Goal: Task Accomplishment & Management: Manage account settings

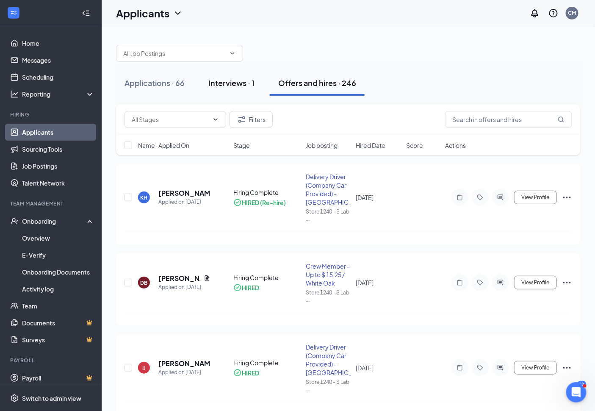
click at [232, 74] on button "Interviews · 1" at bounding box center [231, 82] width 63 height 25
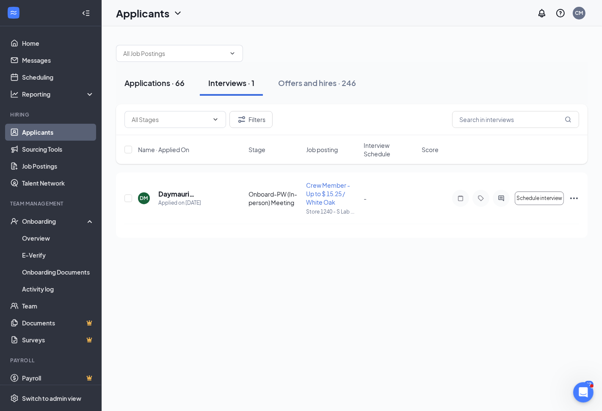
click at [175, 83] on div "Applications · 66" at bounding box center [155, 83] width 60 height 11
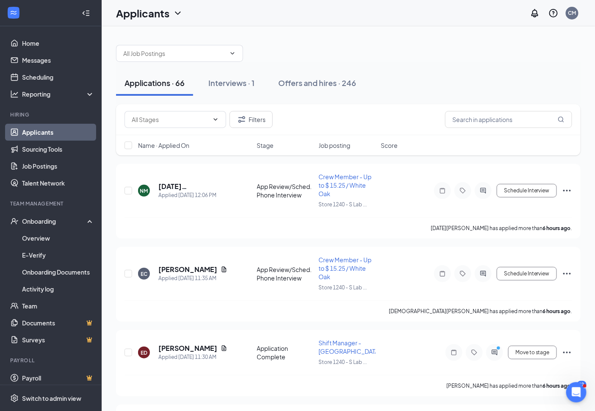
drag, startPoint x: 315, startPoint y: 81, endPoint x: 360, endPoint y: 102, distance: 49.5
click at [316, 81] on div "Offers and hires · 246" at bounding box center [317, 83] width 78 height 11
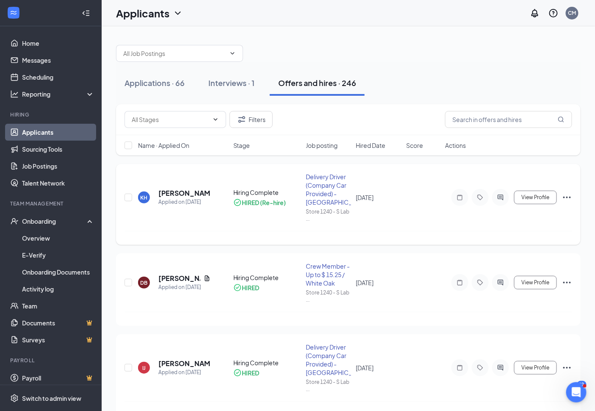
click at [242, 224] on div "KH [PERSON_NAME] Applied on [DATE] Hiring Complete HIRED (Re-hire) Delivery Dri…" at bounding box center [349, 201] width 448 height 58
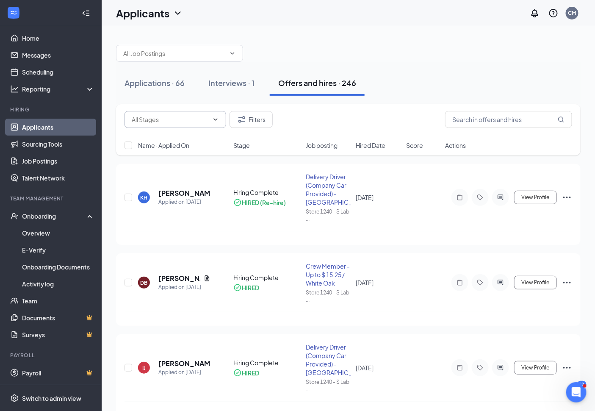
click at [184, 116] on input "text" at bounding box center [170, 119] width 77 height 9
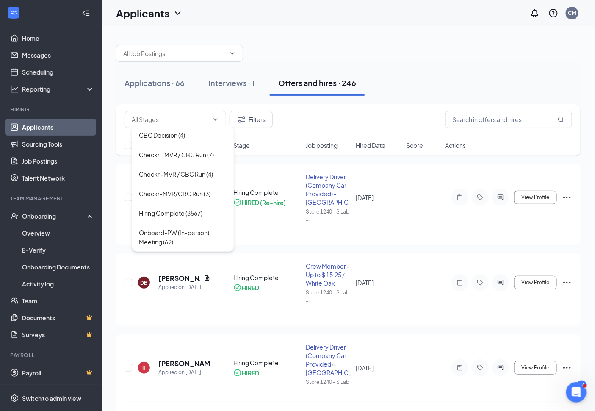
click at [219, 96] on div "Applications · 66 Interviews · 1 Offers and hires · 246" at bounding box center [348, 83] width 465 height 42
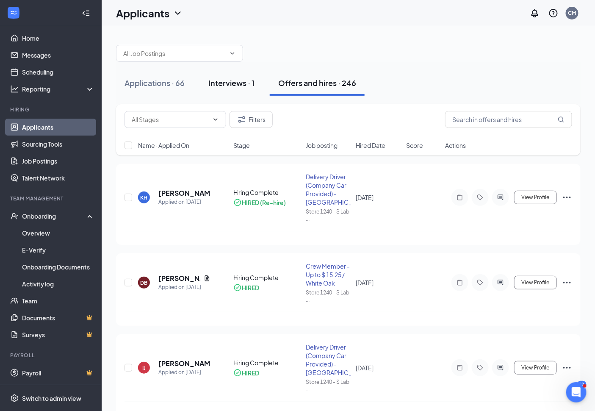
click at [238, 82] on div "Interviews · 1" at bounding box center [231, 83] width 46 height 11
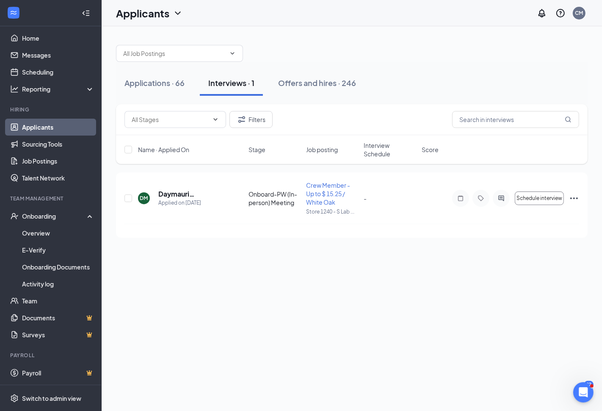
drag, startPoint x: 172, startPoint y: 78, endPoint x: 166, endPoint y: 102, distance: 24.4
click at [170, 82] on div "Applications · 66" at bounding box center [155, 83] width 60 height 11
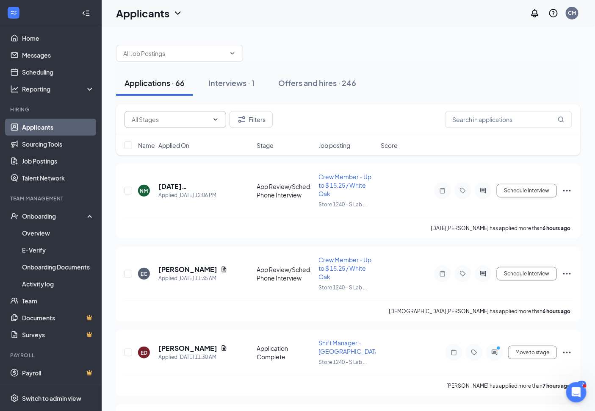
click at [158, 117] on input "text" at bounding box center [170, 119] width 77 height 9
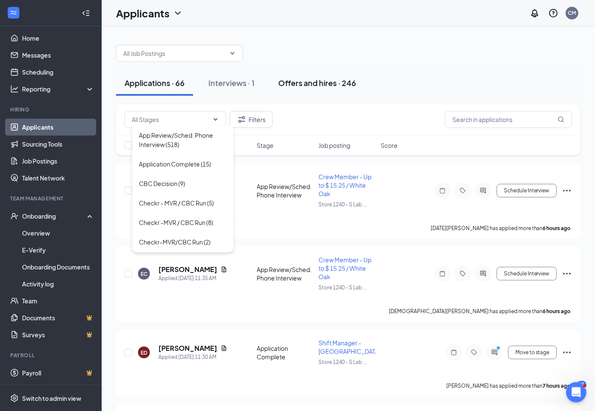
click at [315, 85] on div "Offers and hires · 246" at bounding box center [317, 83] width 78 height 11
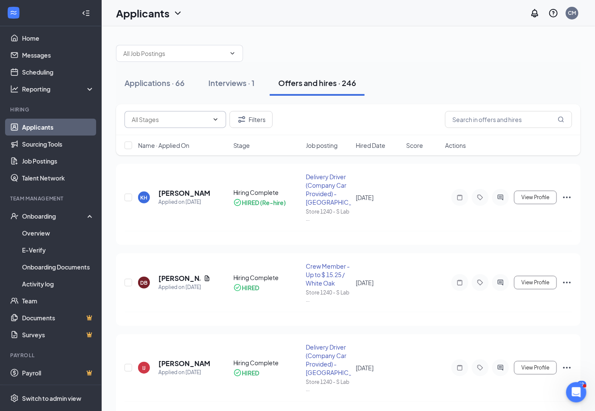
click at [203, 117] on input "text" at bounding box center [170, 119] width 77 height 9
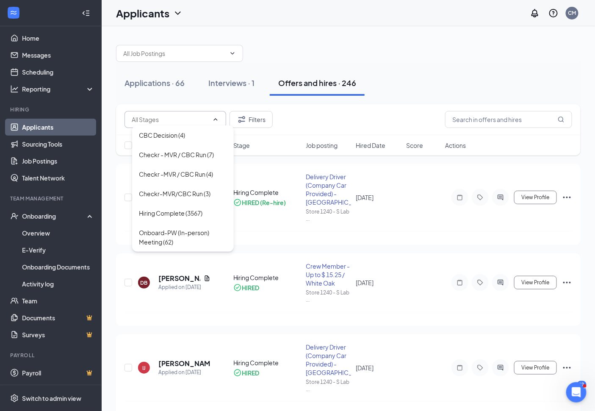
click at [185, 122] on input "text" at bounding box center [170, 119] width 77 height 9
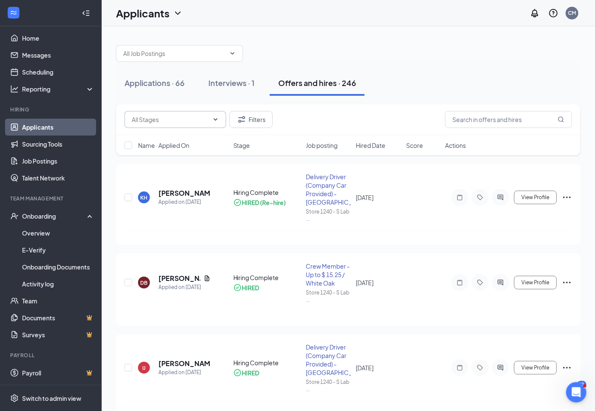
click at [185, 113] on span "CBC Decision (4) Checkr - MVR / CBC Run (7) Checkr -MVR / CBC Run (4) Checkr-MV…" at bounding box center [176, 119] width 102 height 17
click at [169, 86] on div "Applications · 66" at bounding box center [155, 83] width 60 height 11
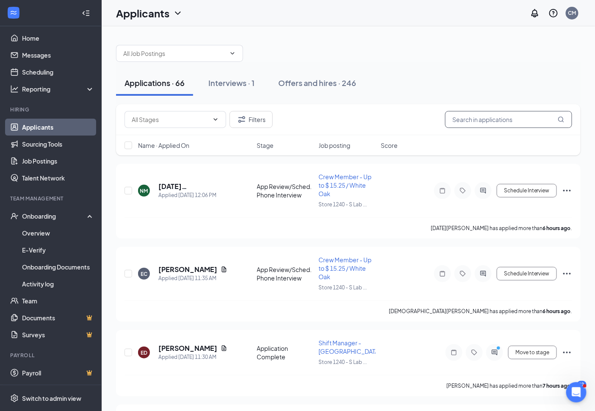
drag, startPoint x: 306, startPoint y: 85, endPoint x: 462, endPoint y: 113, distance: 158.4
click at [306, 86] on div "Offers and hires · 246" at bounding box center [317, 83] width 78 height 11
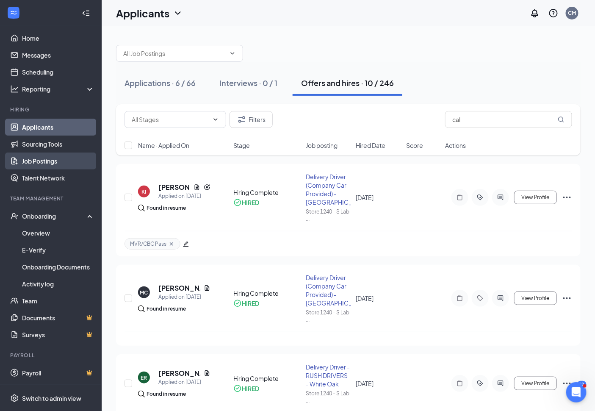
type input "cal"
click at [53, 157] on link "Job Postings" at bounding box center [58, 160] width 72 height 17
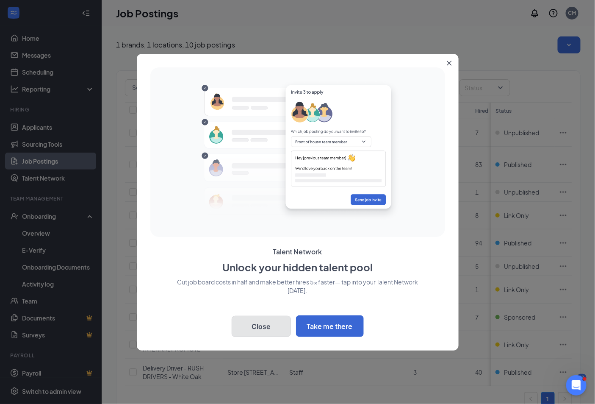
click at [249, 323] on button "Close" at bounding box center [261, 326] width 59 height 21
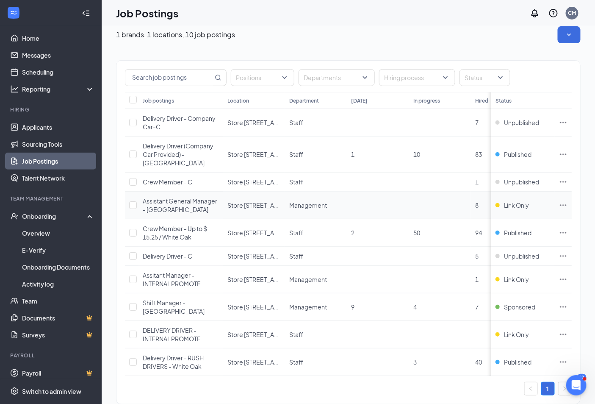
scroll to position [19, 0]
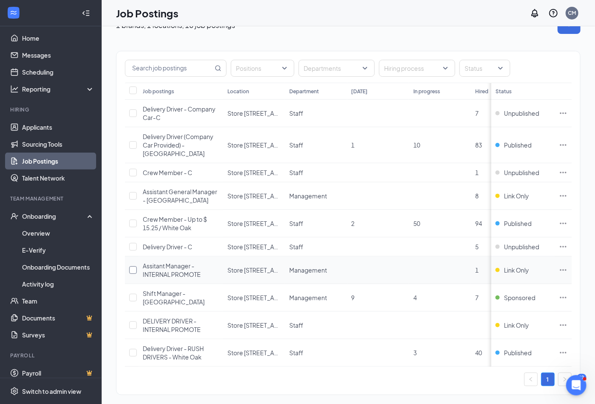
click at [132, 266] on input "checkbox" at bounding box center [133, 270] width 8 height 8
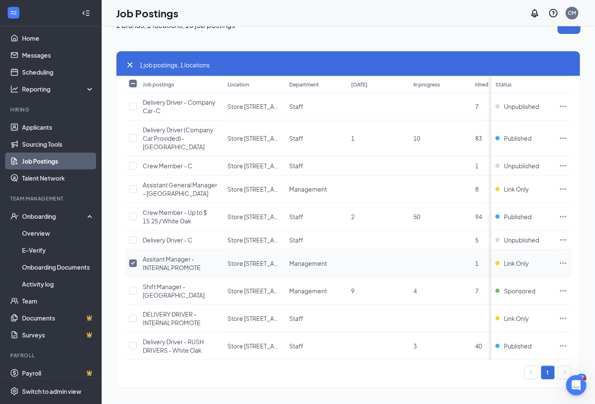
scroll to position [13, 0]
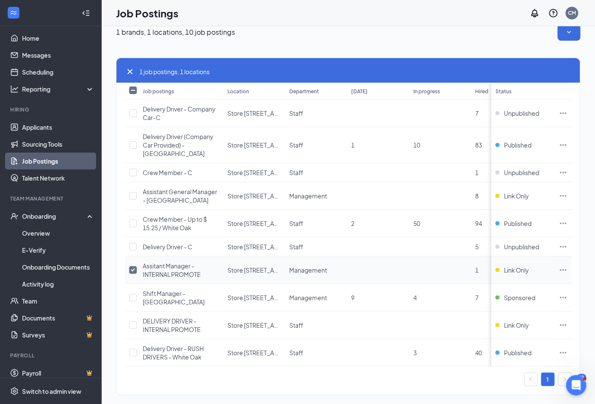
click at [129, 266] on input "checkbox" at bounding box center [133, 270] width 8 height 8
checkbox input "false"
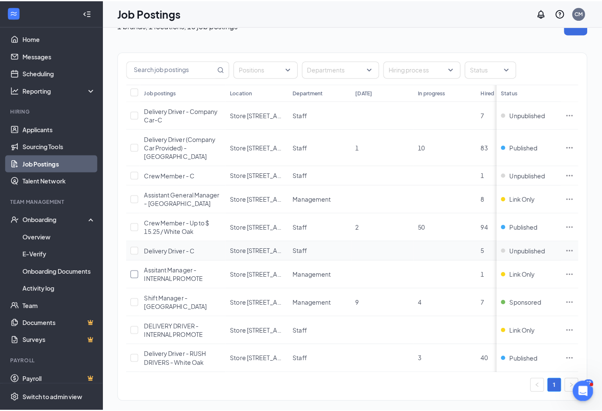
scroll to position [0, 0]
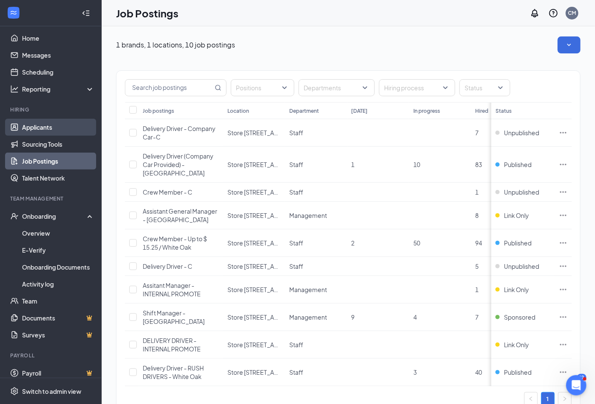
click at [53, 125] on link "Applicants" at bounding box center [58, 127] width 72 height 17
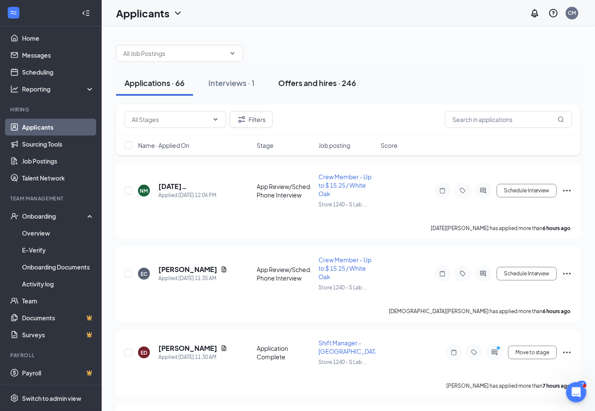
click at [316, 78] on div "Offers and hires · 246" at bounding box center [317, 83] width 78 height 11
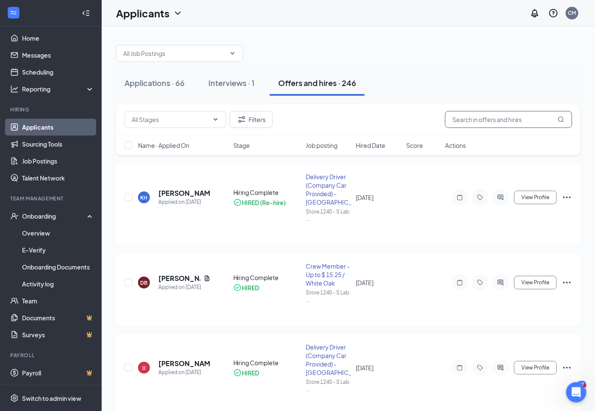
drag, startPoint x: 344, startPoint y: 103, endPoint x: 500, endPoint y: 118, distance: 156.6
click at [500, 118] on input "text" at bounding box center [508, 119] width 127 height 17
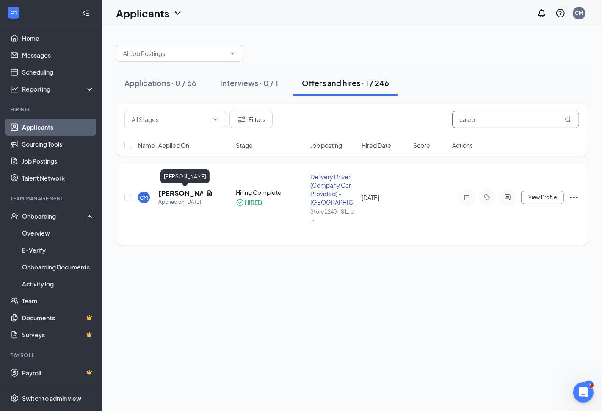
type input "caleb"
click at [169, 193] on h5 "[PERSON_NAME]" at bounding box center [180, 192] width 44 height 9
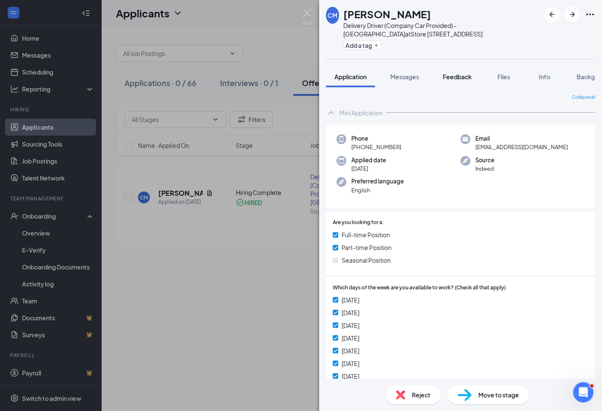
drag, startPoint x: 405, startPoint y: 76, endPoint x: 442, endPoint y: 76, distance: 36.9
click at [408, 77] on span "Messages" at bounding box center [405, 77] width 29 height 8
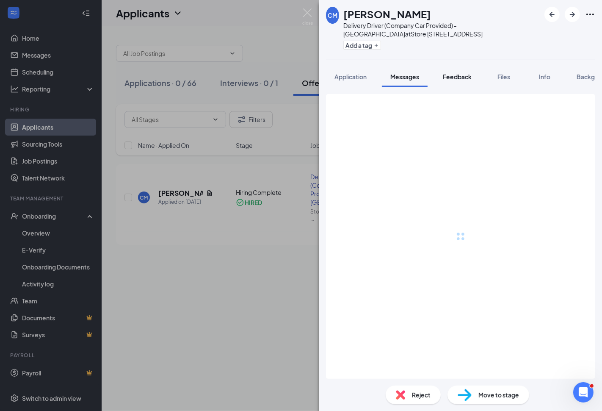
click at [447, 76] on span "Feedback" at bounding box center [457, 77] width 29 height 8
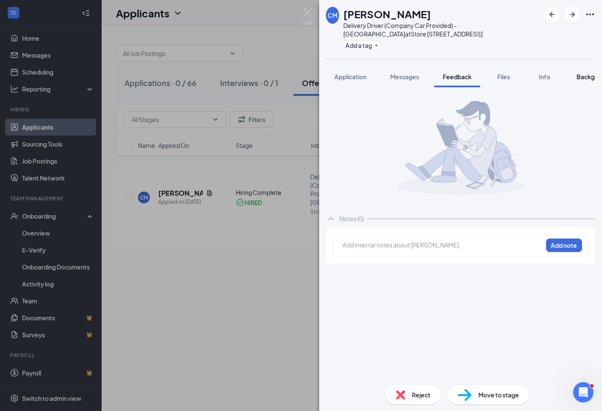
click at [590, 78] on span "Background" at bounding box center [594, 77] width 35 height 8
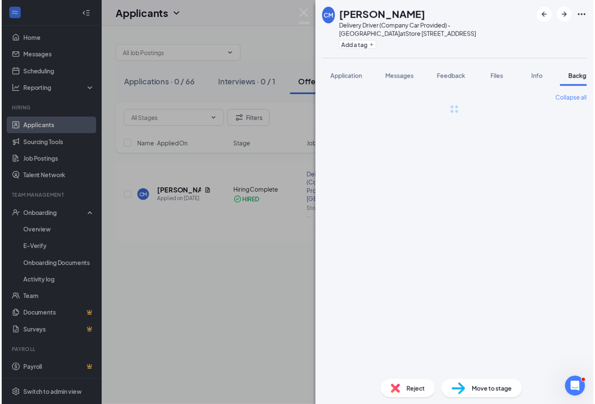
scroll to position [0, 26]
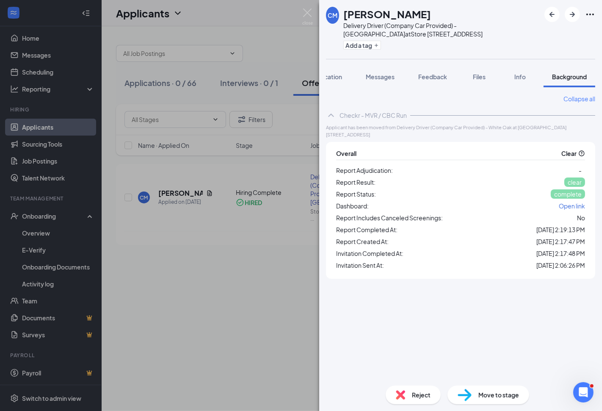
click at [33, 155] on div "CM [PERSON_NAME] Delivery Driver (Company Car Provided) - White Oak at Store [S…" at bounding box center [301, 205] width 602 height 411
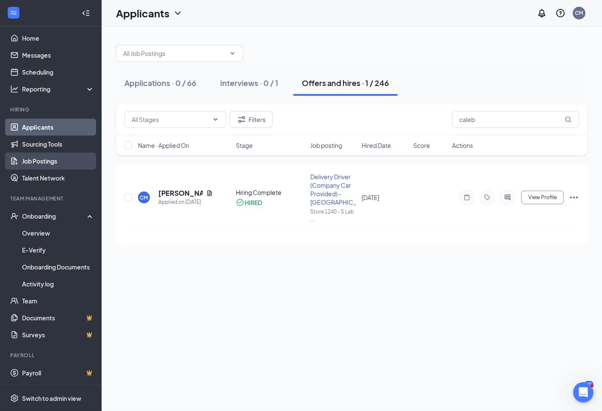
click at [39, 159] on link "Job Postings" at bounding box center [58, 160] width 72 height 17
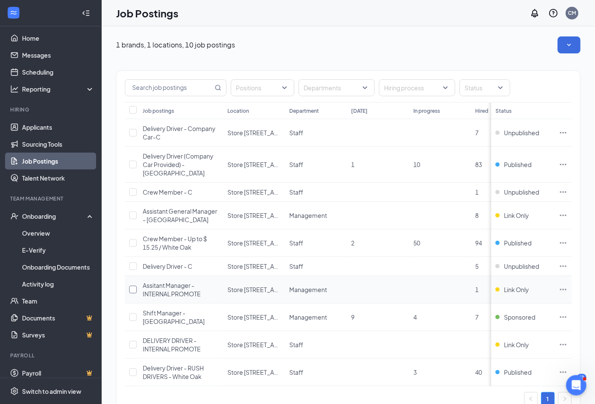
click at [132, 285] on input "checkbox" at bounding box center [133, 289] width 8 height 8
checkbox input "true"
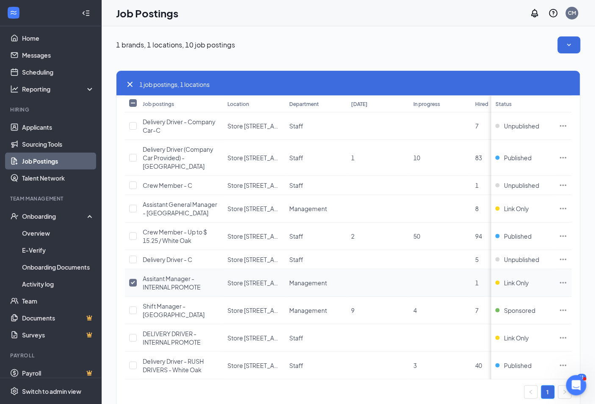
click at [184, 277] on span "Assitant Manager - INTERNAL PROMOTE" at bounding box center [172, 282] width 58 height 16
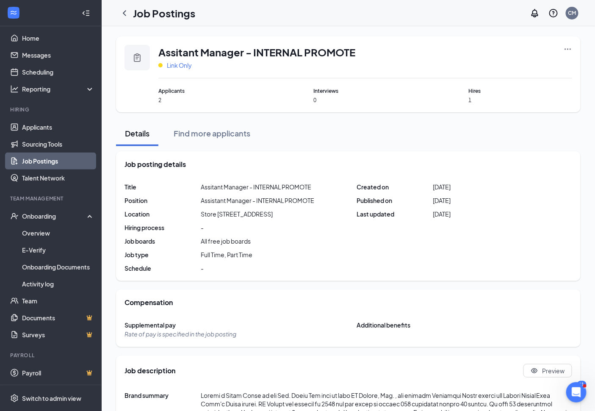
click at [187, 69] on span "Link Only" at bounding box center [179, 65] width 25 height 8
click at [138, 58] on icon "Clipboard" at bounding box center [137, 58] width 10 height 10
click at [180, 91] on span "Applicants" at bounding box center [209, 91] width 103 height 8
click at [166, 100] on span "2" at bounding box center [209, 100] width 103 height 7
click at [137, 58] on icon "Clipboard" at bounding box center [137, 58] width 10 height 10
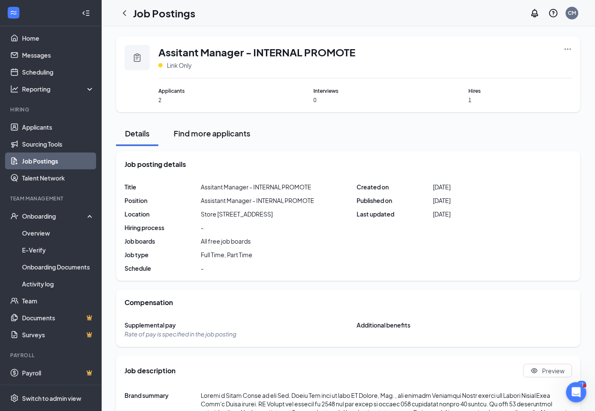
click at [209, 128] on div "Find more applicants" at bounding box center [212, 133] width 77 height 11
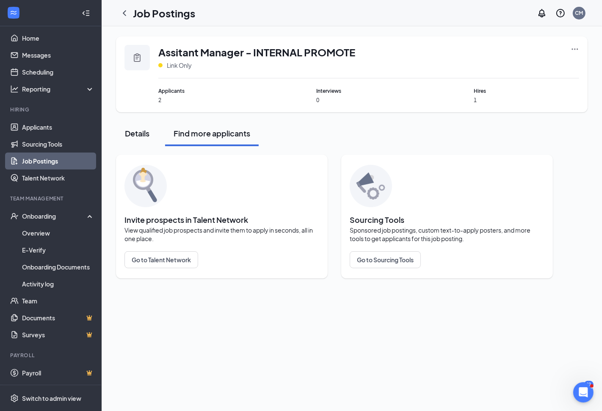
click at [140, 133] on div "Details" at bounding box center [137, 133] width 25 height 11
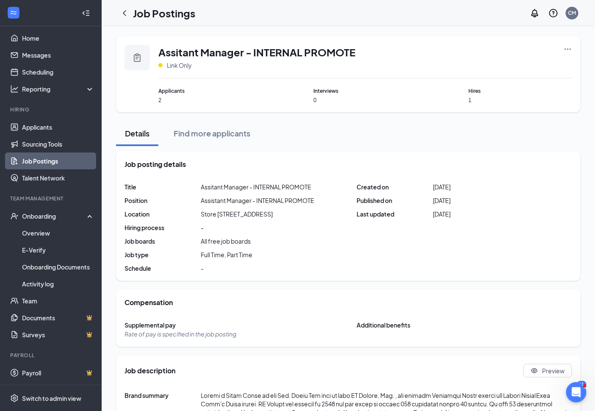
click at [567, 49] on icon "Ellipses" at bounding box center [568, 49] width 8 height 8
click at [490, 118] on span "View applicants" at bounding box center [473, 121] width 43 height 8
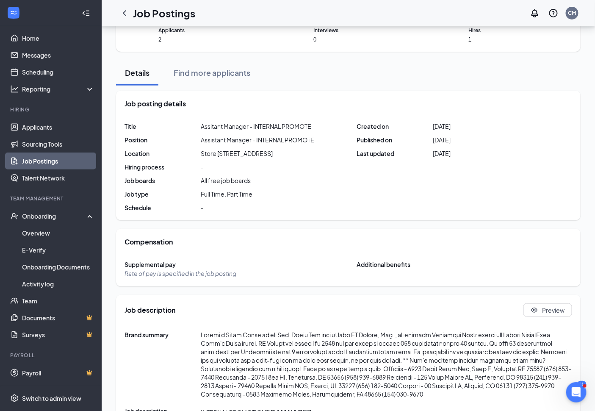
scroll to position [86, 0]
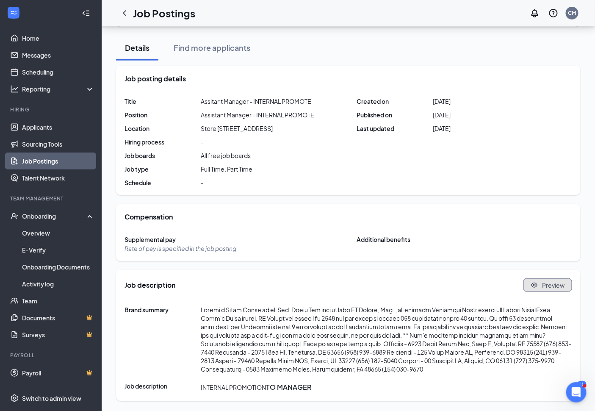
click at [557, 286] on span "Preview" at bounding box center [554, 285] width 22 height 8
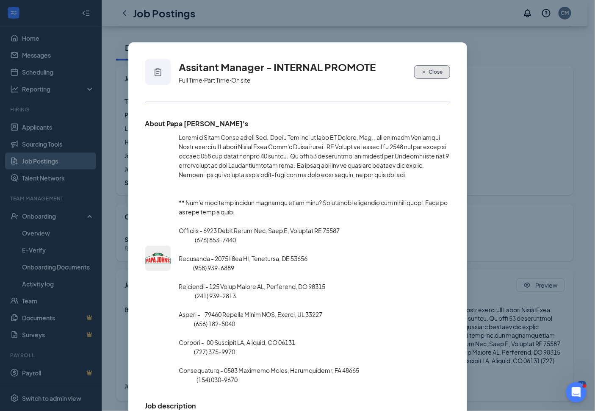
click at [419, 68] on button "Close" at bounding box center [432, 72] width 36 height 14
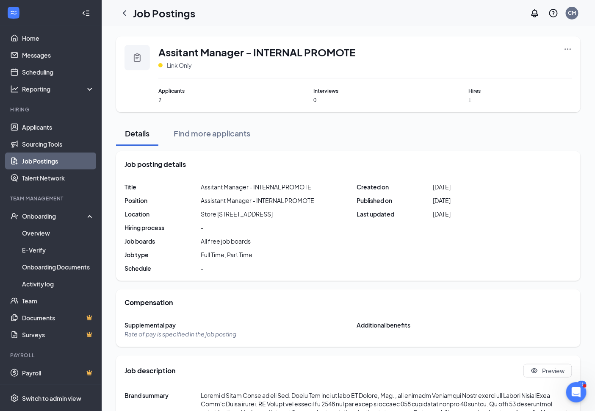
click at [143, 61] on div at bounding box center [137, 57] width 25 height 25
click at [180, 64] on span "Link Only" at bounding box center [179, 65] width 25 height 8
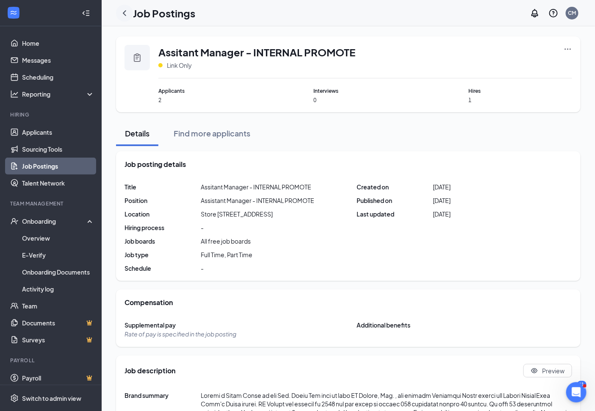
click at [123, 14] on icon "ChevronLeft" at bounding box center [124, 13] width 10 height 10
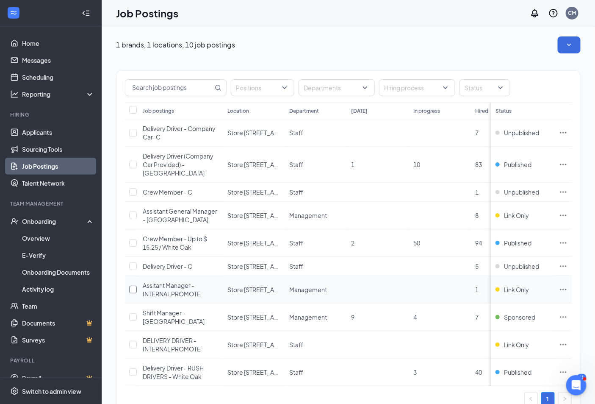
click at [134, 285] on input "checkbox" at bounding box center [133, 289] width 8 height 8
checkbox input "true"
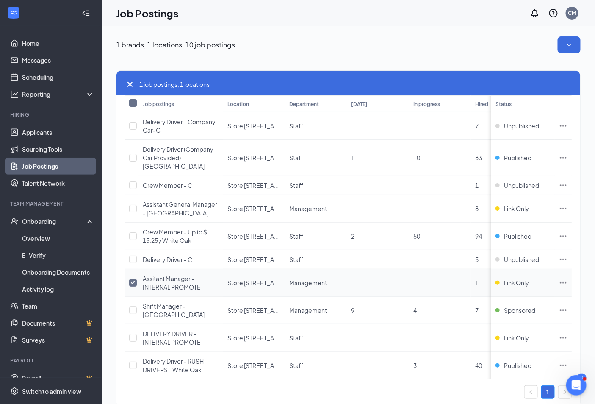
click at [567, 282] on icon "Ellipses" at bounding box center [563, 282] width 6 height 1
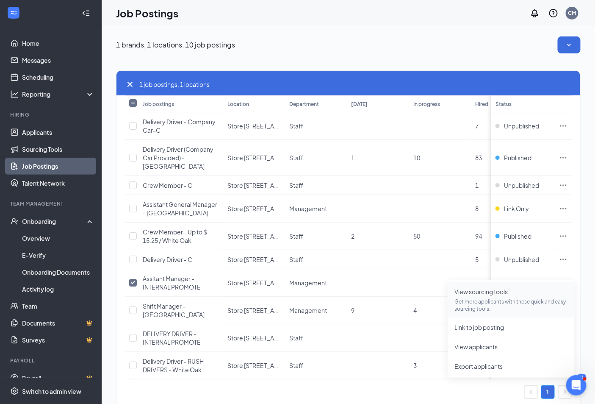
click at [488, 291] on span "View sourcing tools" at bounding box center [480, 292] width 53 height 8
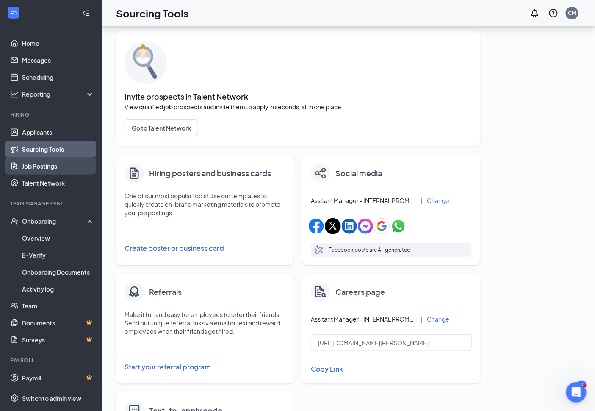
scroll to position [94, 0]
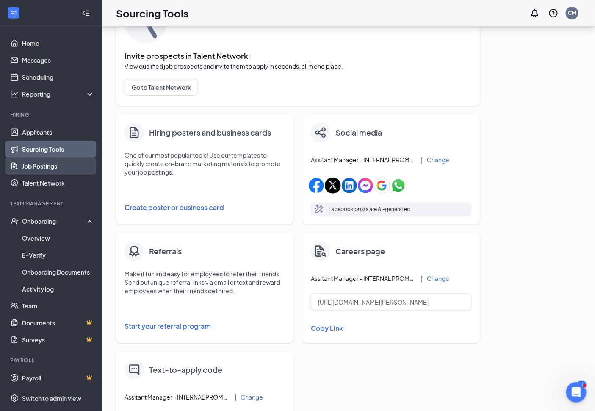
click at [48, 166] on link "Job Postings" at bounding box center [58, 166] width 72 height 17
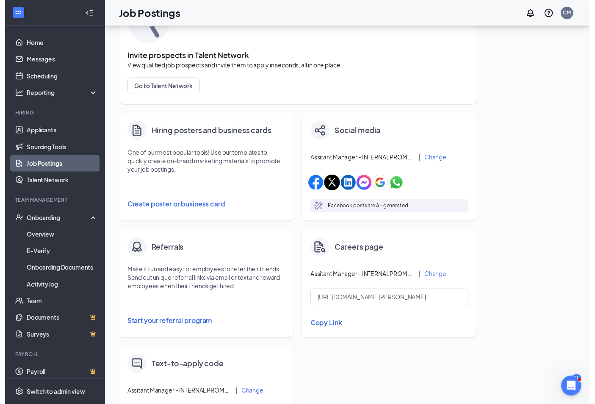
scroll to position [19, 0]
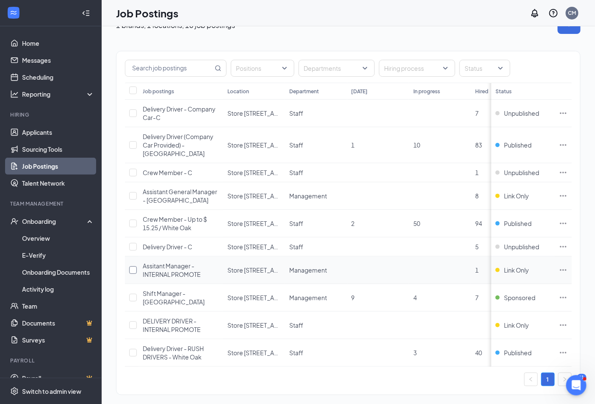
click at [136, 266] on input "checkbox" at bounding box center [133, 270] width 8 height 8
checkbox input "true"
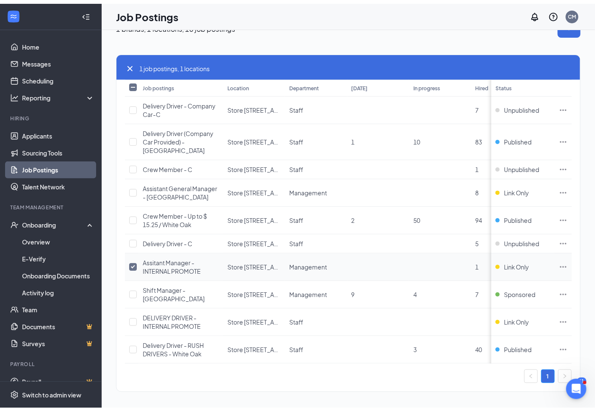
scroll to position [13, 0]
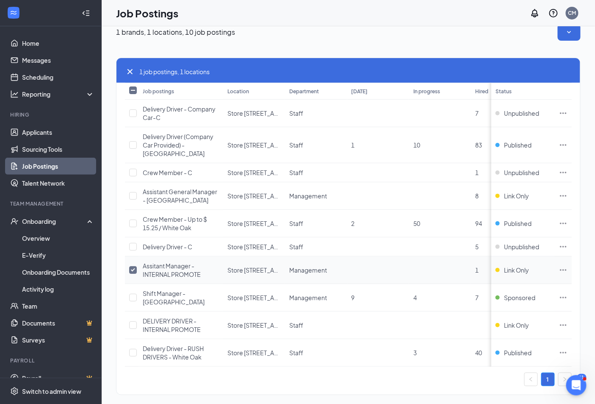
click at [171, 262] on span "Assitant Manager - INTERNAL PROMOTE" at bounding box center [172, 270] width 58 height 16
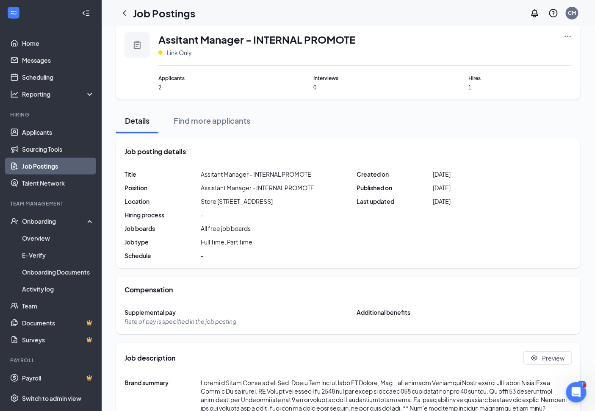
drag, startPoint x: 329, startPoint y: 76, endPoint x: 277, endPoint y: 78, distance: 52.1
click at [328, 79] on span "Interviews" at bounding box center [364, 78] width 103 height 8
drag, startPoint x: 164, startPoint y: 86, endPoint x: 169, endPoint y: 70, distance: 16.6
click at [165, 85] on span "2" at bounding box center [209, 87] width 103 height 7
click at [568, 36] on icon "Ellipses" at bounding box center [568, 36] width 6 height 1
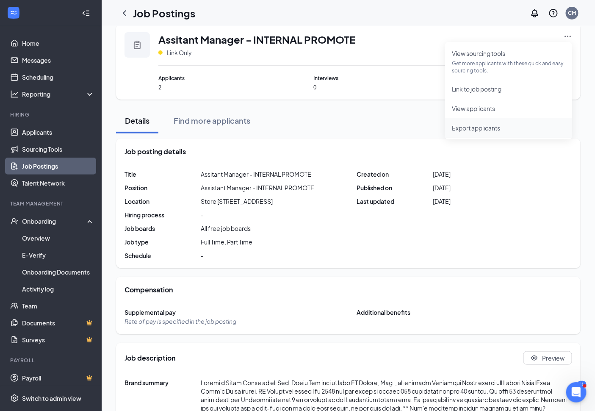
click at [479, 129] on span "Export applicants" at bounding box center [476, 128] width 48 height 8
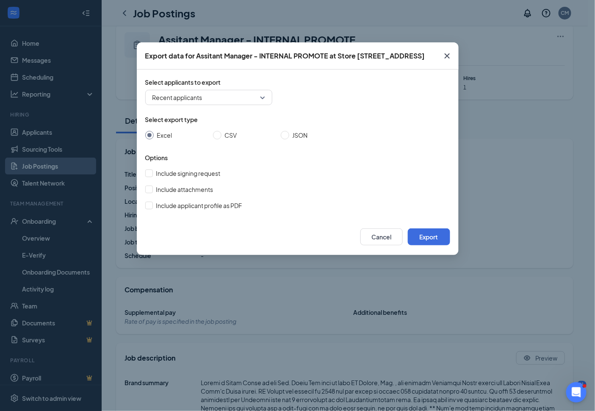
click at [180, 93] on span "Recent applicants" at bounding box center [208, 97] width 113 height 13
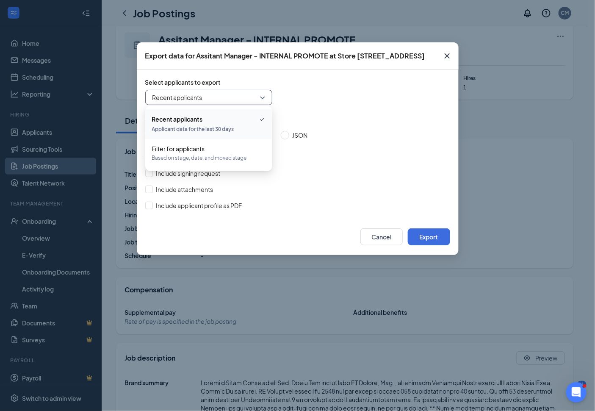
click at [391, 163] on div "Select applicants to export Recent applicants Recent applicants all filter Rece…" at bounding box center [297, 144] width 305 height 132
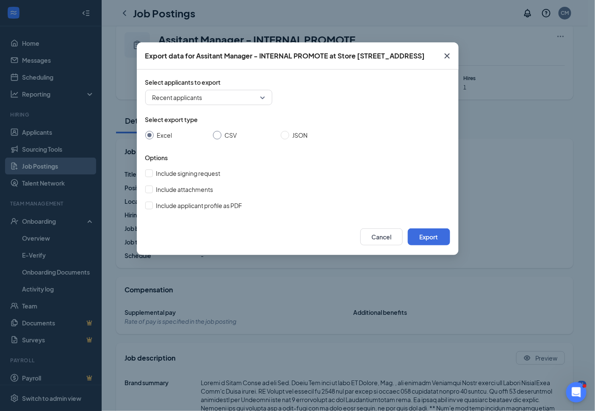
click at [223, 134] on span "CSV" at bounding box center [231, 134] width 19 height 9
click at [222, 134] on input "CSV" at bounding box center [217, 135] width 8 height 8
radio input "true"
radio input "false"
click at [446, 56] on icon "Cross" at bounding box center [447, 56] width 10 height 10
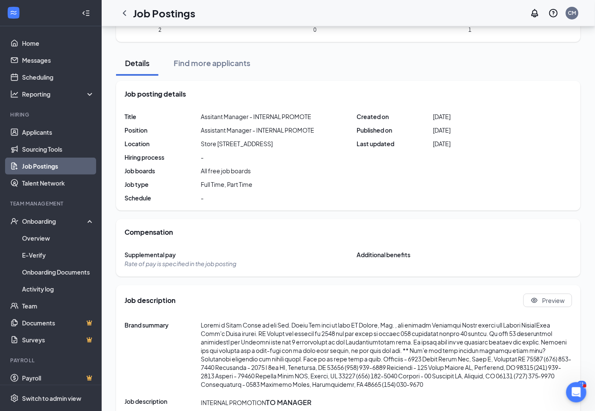
scroll to position [86, 0]
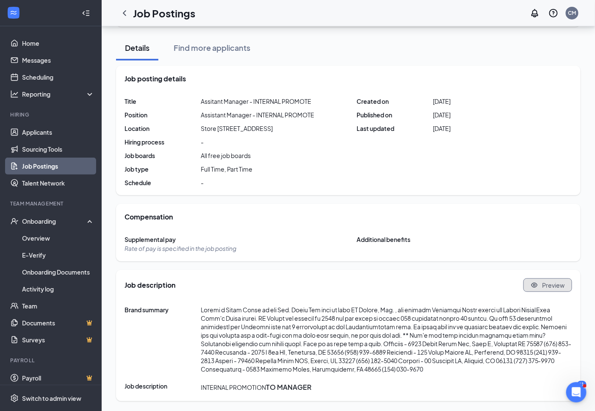
click at [552, 288] on span "Preview" at bounding box center [554, 285] width 22 height 8
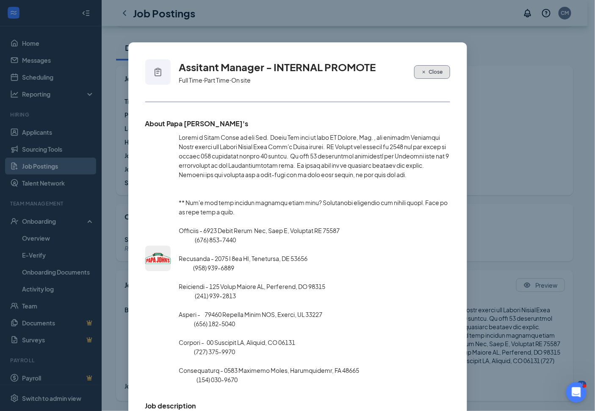
click at [429, 68] on span "Close" at bounding box center [436, 72] width 14 height 8
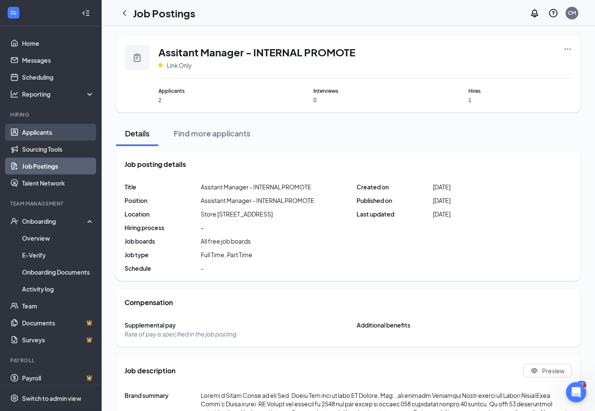
click at [50, 133] on link "Applicants" at bounding box center [58, 132] width 72 height 17
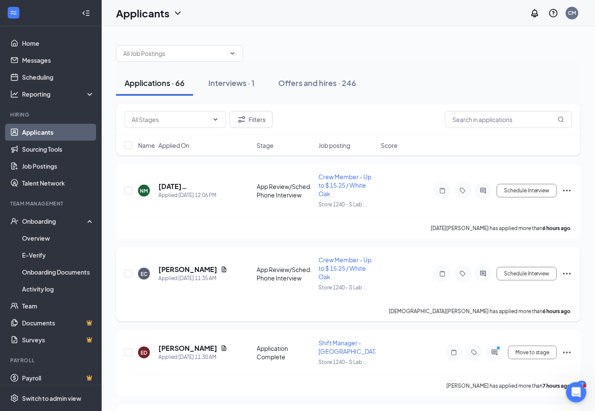
scroll to position [47, 0]
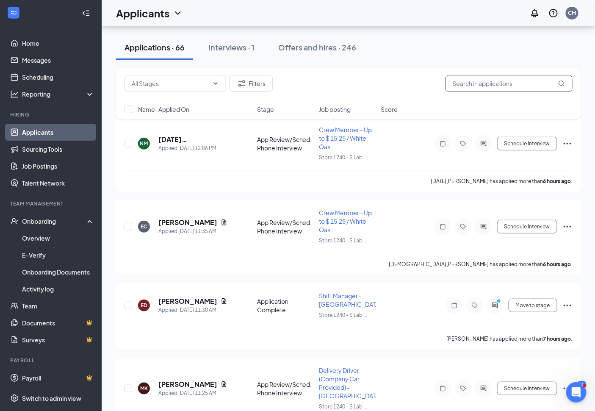
click at [486, 78] on input "text" at bounding box center [509, 83] width 127 height 17
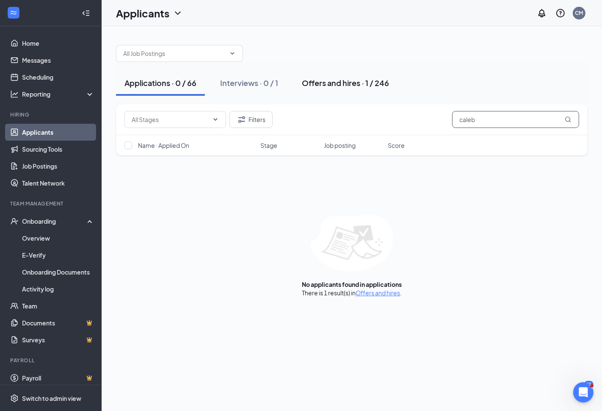
type input "caleb"
click at [337, 81] on div "Offers and hires · 1 / 246" at bounding box center [345, 83] width 87 height 11
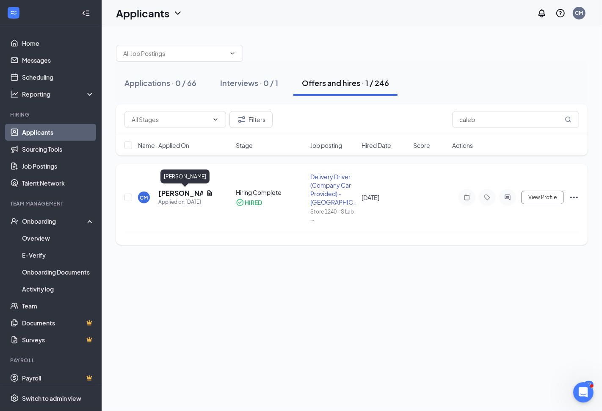
click at [167, 192] on h5 "[PERSON_NAME]" at bounding box center [180, 192] width 44 height 9
drag, startPoint x: 167, startPoint y: 192, endPoint x: 127, endPoint y: 195, distance: 40.0
click at [125, 200] on div "CM [PERSON_NAME] Delivery Driver (Company Car Provided) - White Oak at Store [S…" at bounding box center [301, 205] width 602 height 411
click at [130, 199] on input "checkbox" at bounding box center [129, 198] width 8 height 8
checkbox input "true"
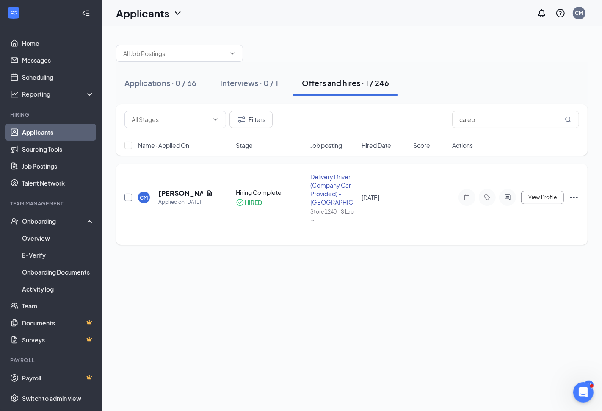
checkbox input "true"
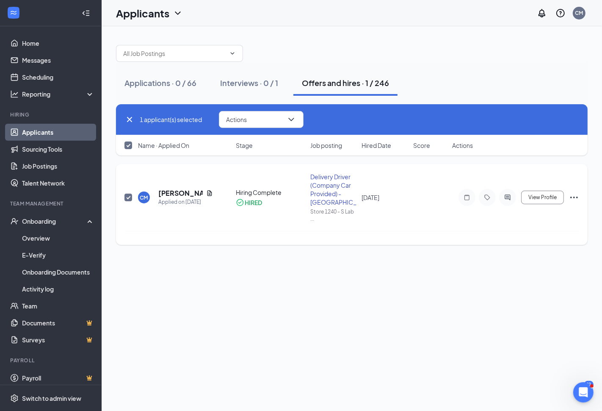
click at [574, 197] on icon "Ellipses" at bounding box center [575, 198] width 8 height 2
click at [462, 214] on div "CM [PERSON_NAME] Applied on [DATE] Hiring Complete HIRED Delivery Driver (Compa…" at bounding box center [352, 201] width 455 height 58
click at [242, 120] on span "Actions" at bounding box center [236, 119] width 21 height 6
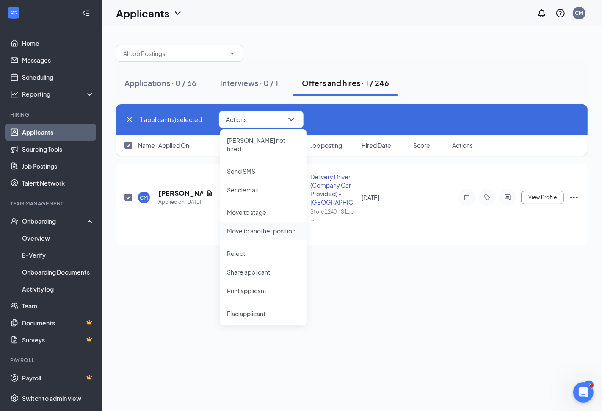
click at [274, 229] on li "Move to another position" at bounding box center [263, 231] width 86 height 19
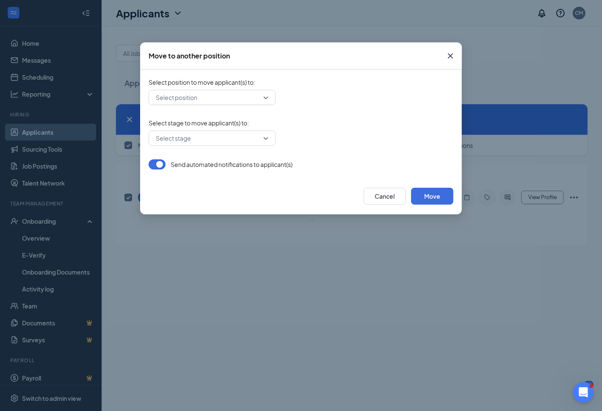
click at [215, 98] on input "search" at bounding box center [209, 97] width 111 height 14
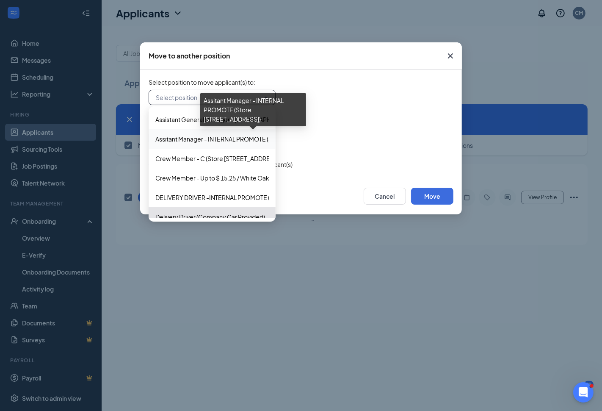
click at [219, 138] on span "Assitant Manager - INTERNAL PROMOTE (Store [STREET_ADDRESS])" at bounding box center [248, 138] width 187 height 9
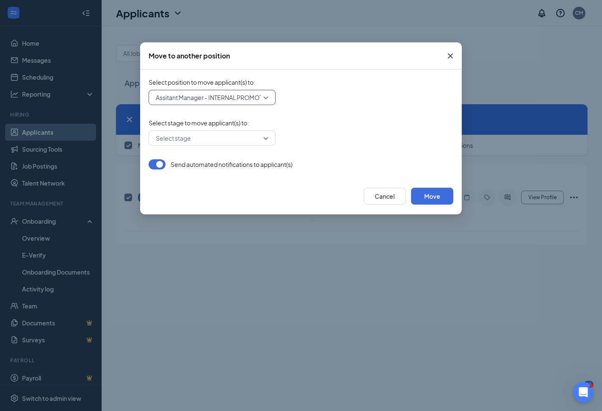
click at [186, 137] on input "search" at bounding box center [209, 138] width 111 height 14
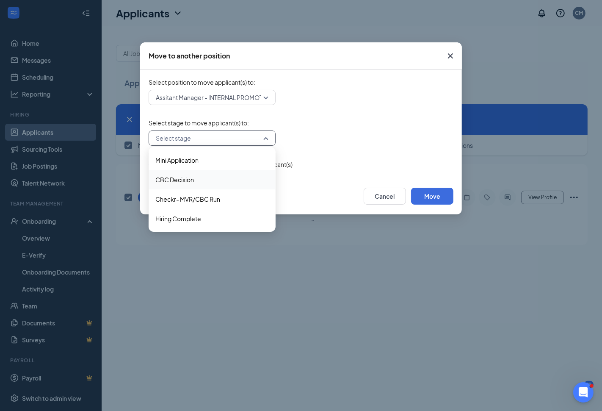
click at [188, 176] on span "CBC Decision" at bounding box center [174, 179] width 39 height 9
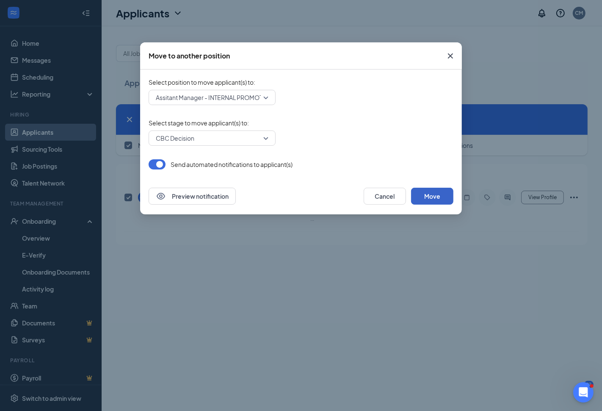
click at [442, 198] on button "Move" at bounding box center [432, 196] width 42 height 17
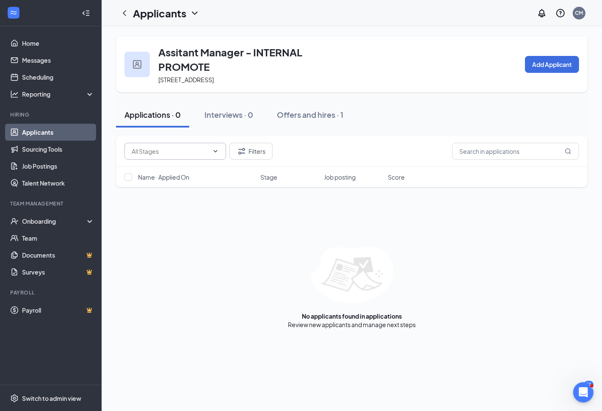
click at [208, 152] on input "text" at bounding box center [170, 151] width 77 height 9
